Goal: Navigation & Orientation: Find specific page/section

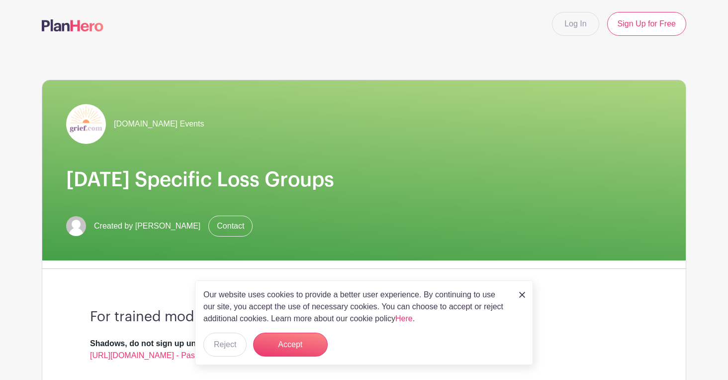
click at [525, 294] on img at bounding box center [522, 295] width 6 height 6
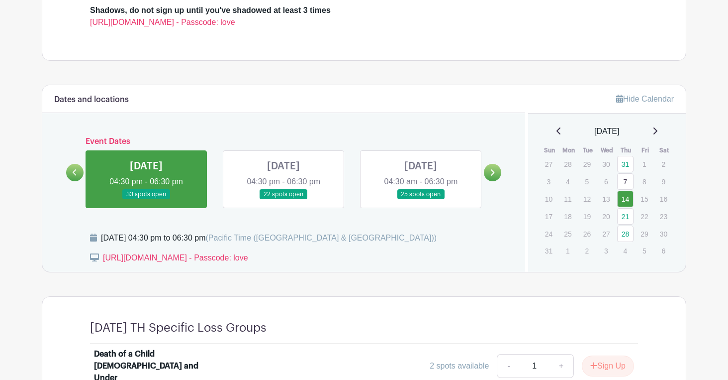
scroll to position [333, 0]
click at [146, 199] on link at bounding box center [146, 199] width 0 height 0
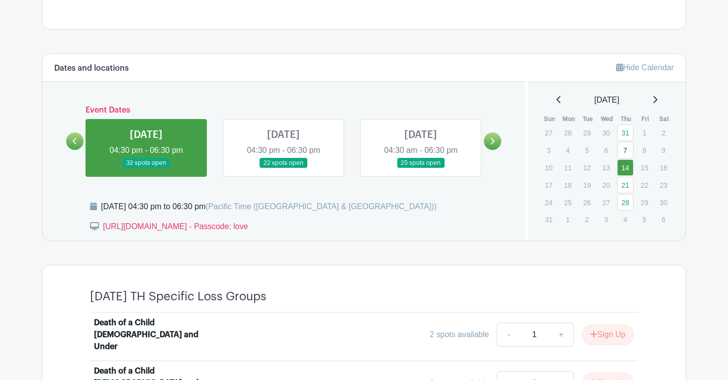
scroll to position [364, 0]
click at [569, 168] on p "11" at bounding box center [568, 167] width 16 height 15
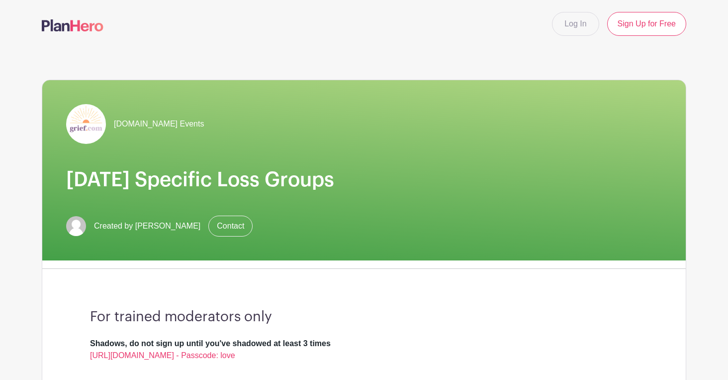
scroll to position [0, 0]
click at [570, 25] on link "Log In" at bounding box center [575, 24] width 47 height 24
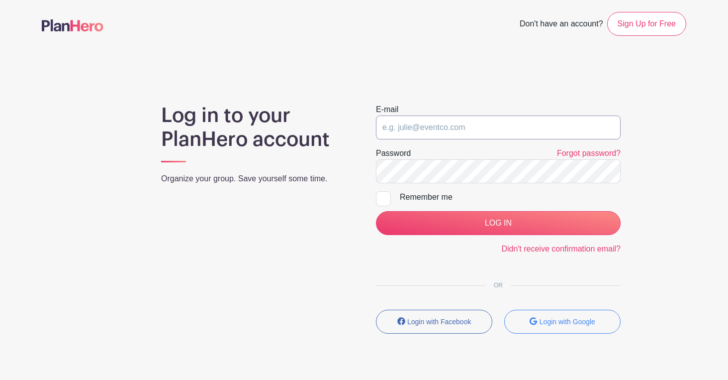
type input "lauraduty@icloud.com"
click at [498, 223] on input "LOG IN" at bounding box center [498, 223] width 245 height 24
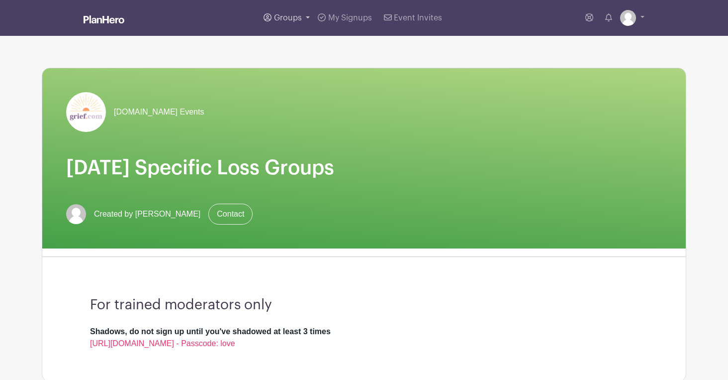
click at [308, 18] on link "Groups" at bounding box center [287, 18] width 54 height 36
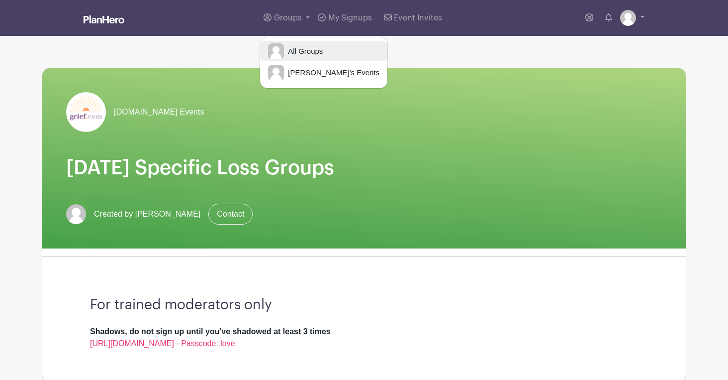
click at [311, 56] on span "All Groups" at bounding box center [303, 51] width 39 height 11
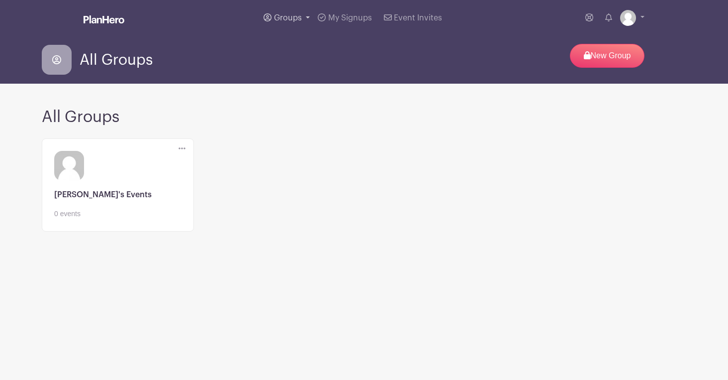
click at [305, 16] on link "Groups" at bounding box center [287, 18] width 54 height 36
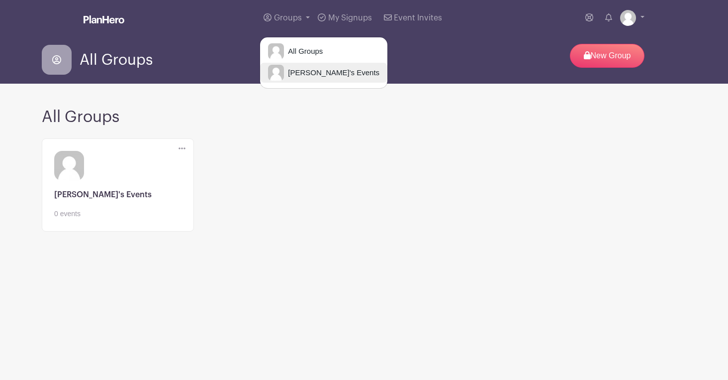
click at [300, 67] on span "[PERSON_NAME]'s Events" at bounding box center [332, 72] width 96 height 11
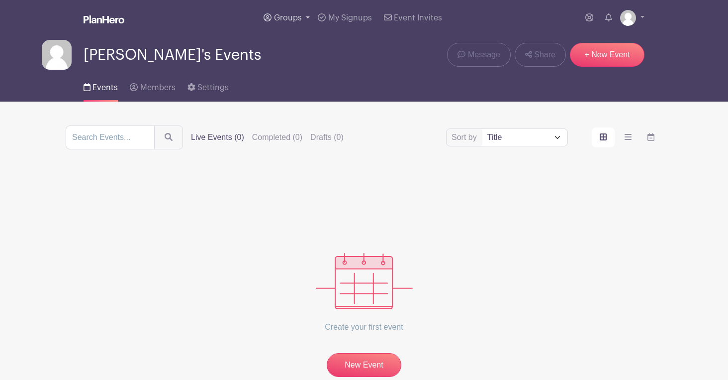
click at [308, 19] on link "Groups" at bounding box center [287, 18] width 54 height 36
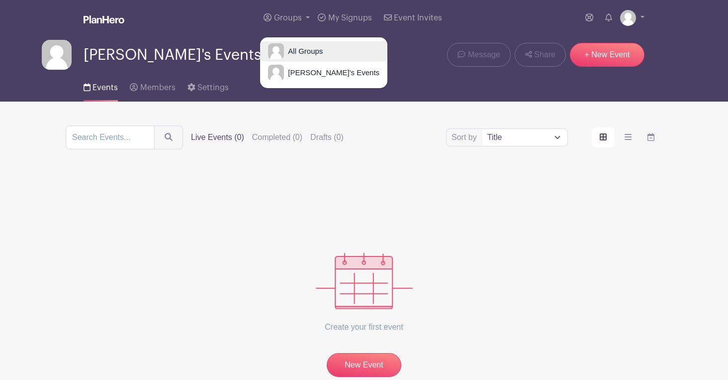
click at [305, 49] on span "All Groups" at bounding box center [303, 51] width 39 height 11
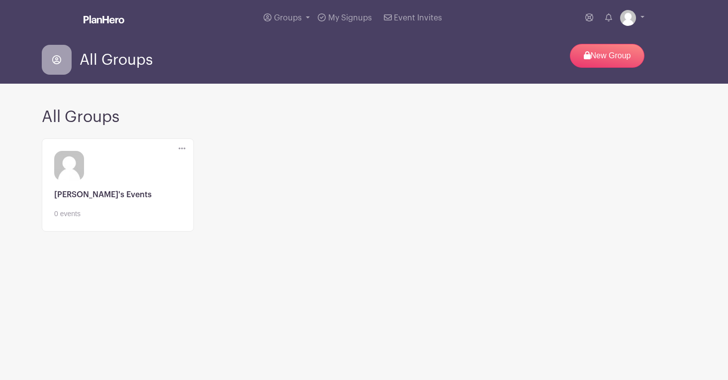
click at [182, 148] on icon at bounding box center [182, 148] width 7 height 8
click at [195, 166] on icon at bounding box center [191, 166] width 8 height 8
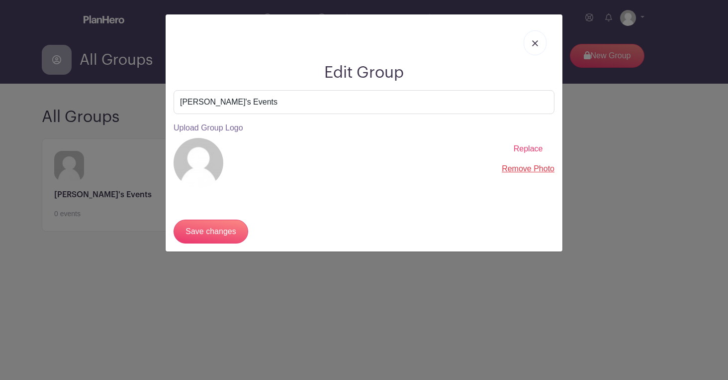
click at [209, 157] on img at bounding box center [199, 163] width 50 height 50
click at [533, 149] on span "Replace" at bounding box center [528, 148] width 29 height 8
click at [0, 0] on input "Replace" at bounding box center [0, 0] width 0 height 0
click at [229, 231] on input "Save changes" at bounding box center [211, 231] width 75 height 24
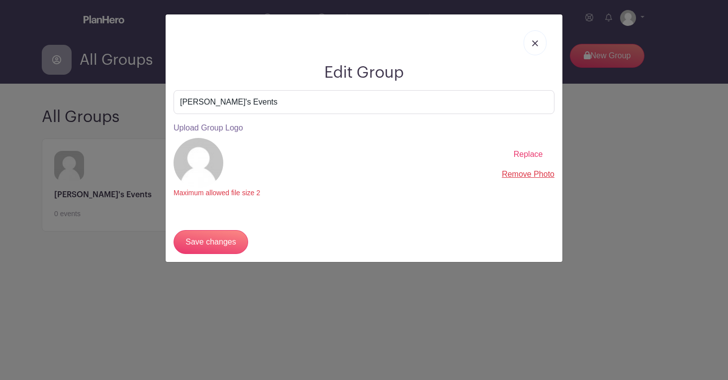
click at [534, 152] on span "Replace" at bounding box center [528, 154] width 29 height 8
click at [0, 0] on input "Replace" at bounding box center [0, 0] width 0 height 0
click at [536, 151] on span "Replace" at bounding box center [528, 154] width 29 height 8
click at [0, 0] on input "Replace" at bounding box center [0, 0] width 0 height 0
click at [234, 238] on input "Save changes" at bounding box center [211, 242] width 75 height 24
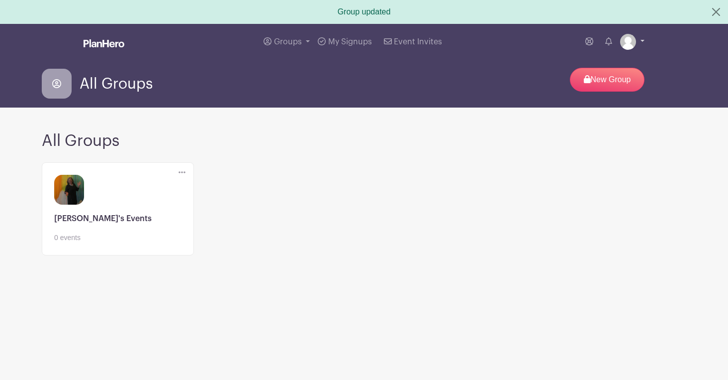
click at [643, 40] on link at bounding box center [632, 42] width 24 height 16
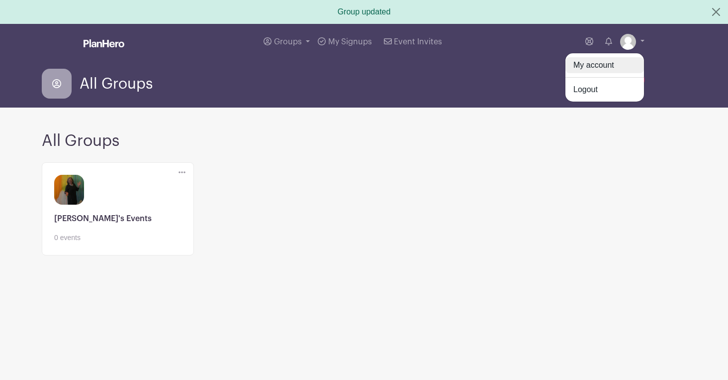
click at [622, 65] on link "My account" at bounding box center [605, 65] width 79 height 16
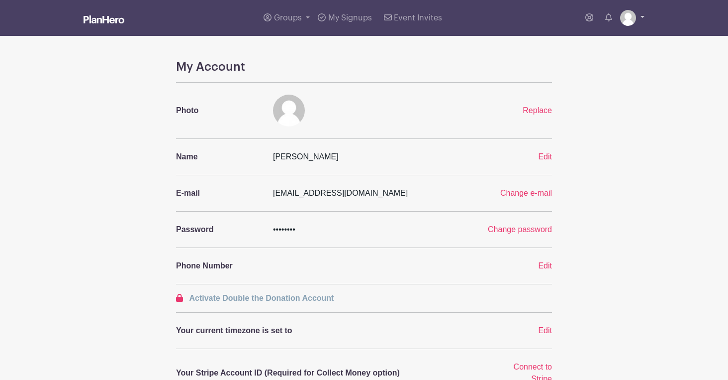
click at [641, 18] on link at bounding box center [632, 18] width 24 height 16
click at [545, 110] on span "Replace" at bounding box center [537, 110] width 29 height 8
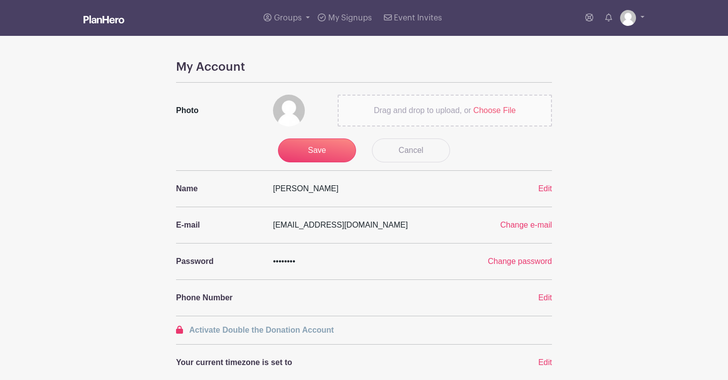
click at [498, 111] on span "Choose File" at bounding box center [495, 110] width 42 height 8
click at [0, 0] on input "Drag and drop to upload, or Choose File" at bounding box center [0, 0] width 0 height 0
click at [321, 154] on input "Save" at bounding box center [317, 150] width 79 height 24
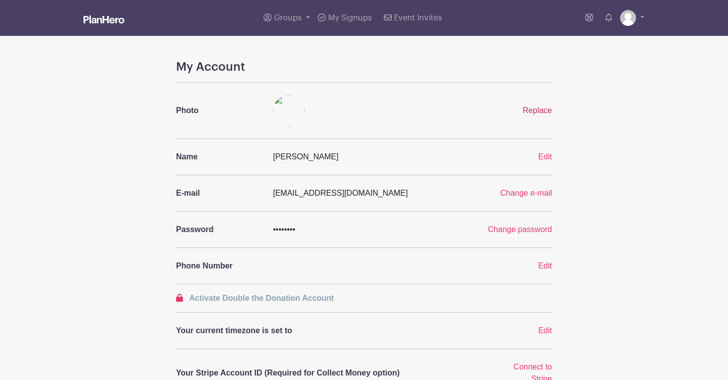
click at [543, 109] on span "Replace" at bounding box center [537, 110] width 29 height 8
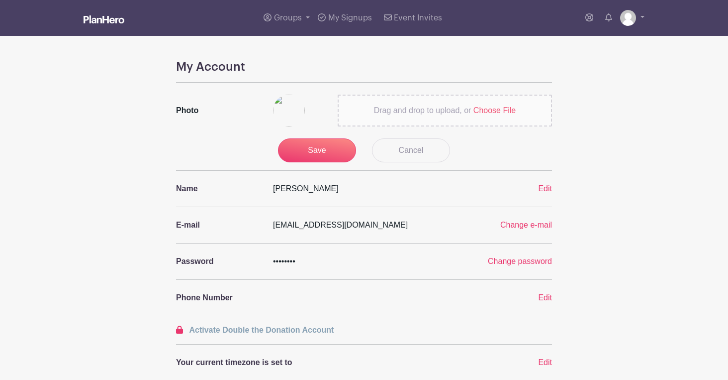
click at [495, 110] on span "Choose File" at bounding box center [495, 110] width 42 height 8
click at [0, 0] on input "Drag and drop to upload, or Choose File" at bounding box center [0, 0] width 0 height 0
click at [324, 152] on input "Save" at bounding box center [317, 150] width 79 height 24
click at [321, 155] on div "Save Cancel" at bounding box center [364, 150] width 188 height 24
click at [494, 109] on span "Choose File" at bounding box center [495, 110] width 42 height 8
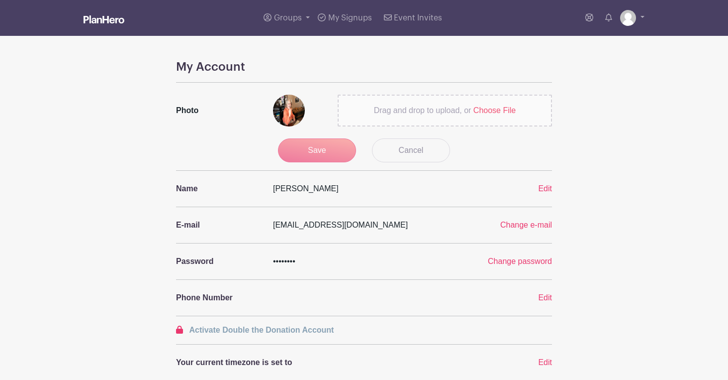
click at [0, 0] on input "Drag and drop to upload, or Choose File" at bounding box center [0, 0] width 0 height 0
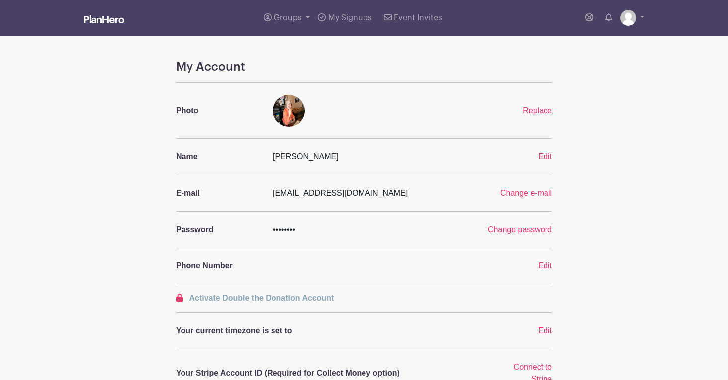
click at [592, 141] on div "My Account Photo Replace Name Laura Duty Edit E-mail lauraduty@icloud.com Chang…" at bounding box center [364, 359] width 657 height 599
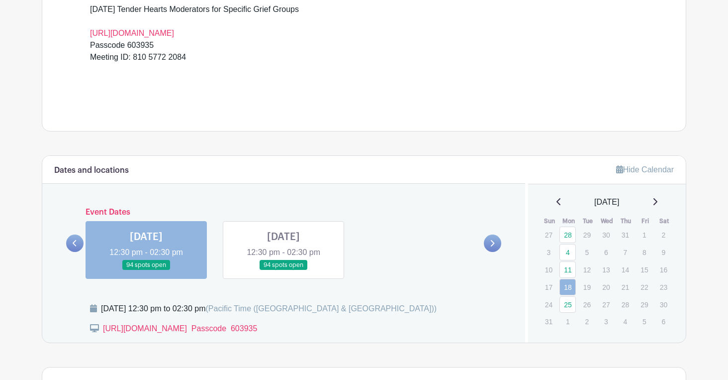
scroll to position [346, 0]
click at [146, 269] on link at bounding box center [146, 269] width 0 height 0
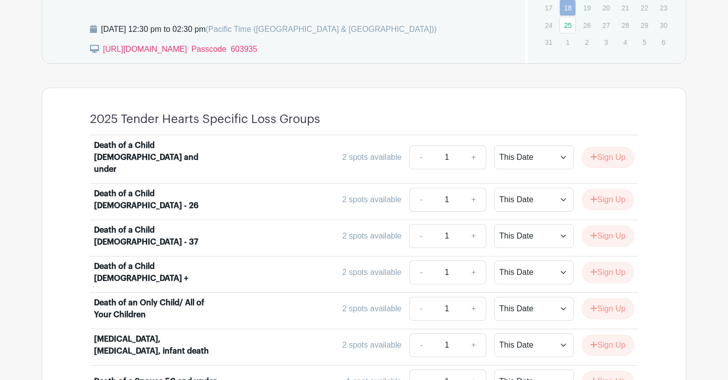
scroll to position [625, 0]
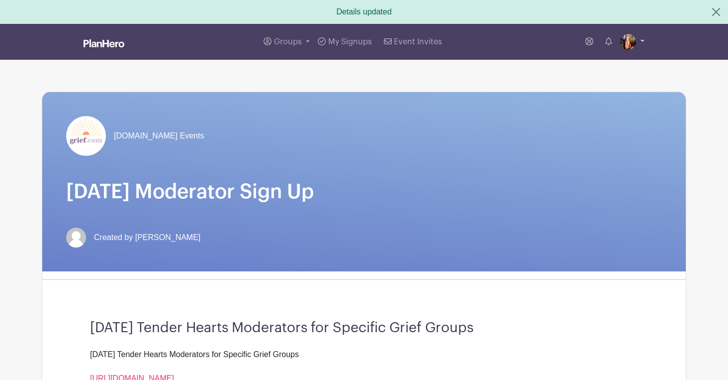
click at [639, 39] on link at bounding box center [632, 42] width 24 height 16
click at [614, 61] on link "My account" at bounding box center [605, 65] width 79 height 16
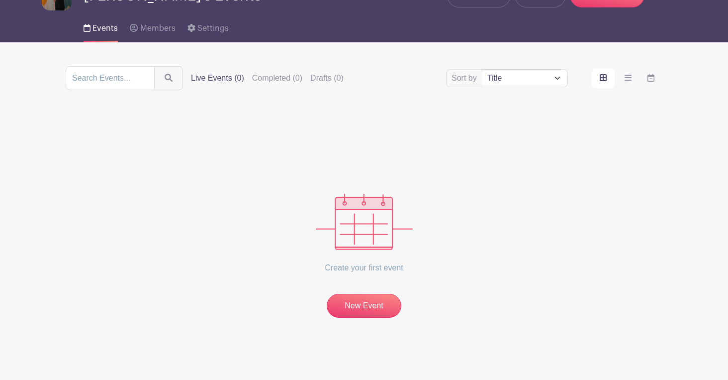
scroll to position [60, 0]
click at [381, 305] on link "New Event" at bounding box center [364, 306] width 75 height 24
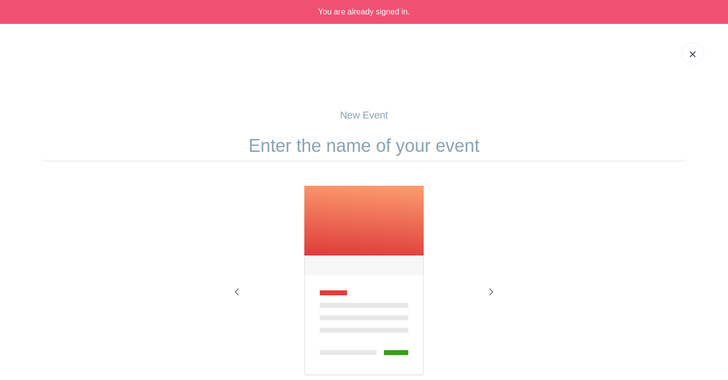
click at [694, 54] on img at bounding box center [693, 54] width 6 height 6
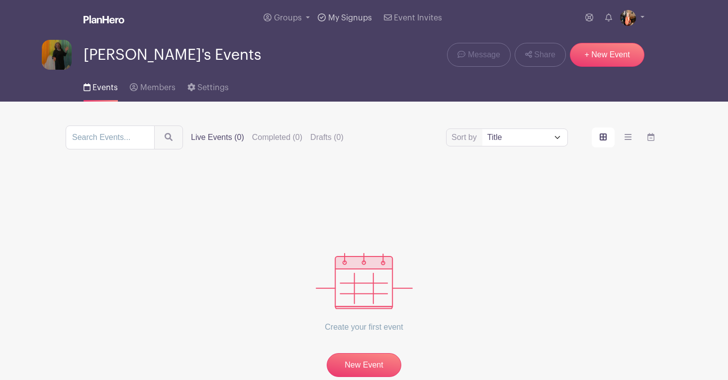
click at [360, 20] on span "My Signups" at bounding box center [350, 18] width 44 height 8
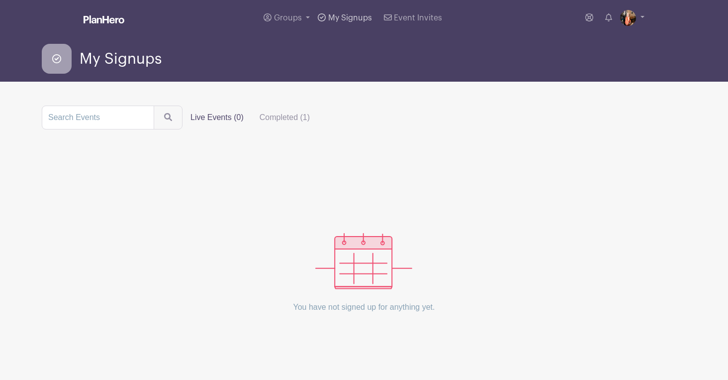
click at [352, 16] on span "My Signups" at bounding box center [350, 18] width 44 height 8
click at [311, 17] on link "Groups" at bounding box center [287, 18] width 54 height 36
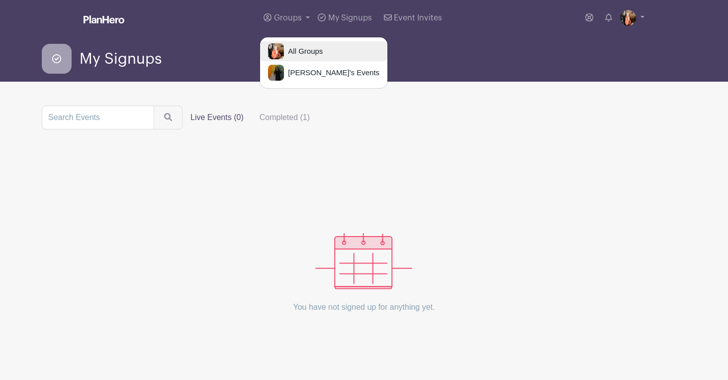
click at [306, 49] on span "All Groups" at bounding box center [303, 51] width 39 height 11
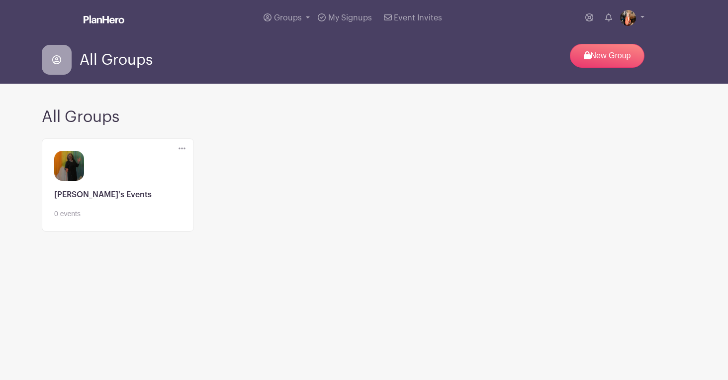
click at [184, 149] on icon at bounding box center [182, 149] width 7 height 2
click at [422, 18] on span "Event Invites" at bounding box center [418, 18] width 48 height 8
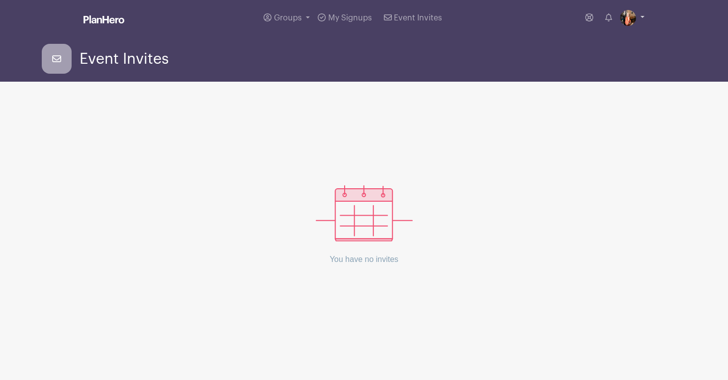
click at [642, 17] on link at bounding box center [632, 18] width 24 height 16
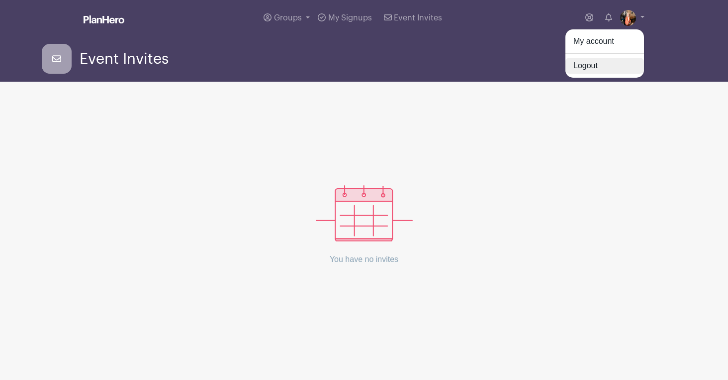
click at [600, 67] on link "Logout" at bounding box center [605, 66] width 79 height 16
